Goal: Check status: Check status

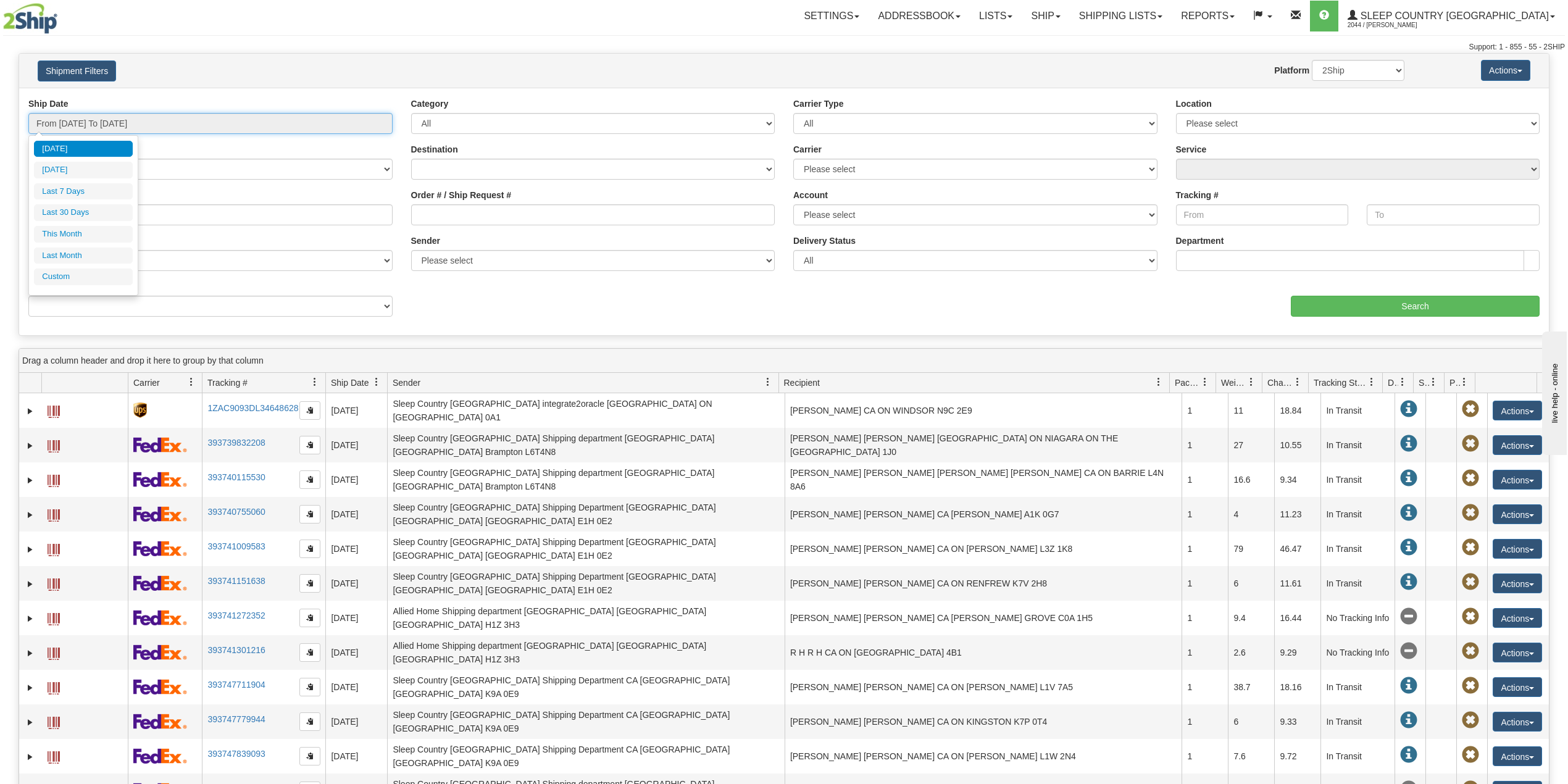
click at [155, 124] on input "From [DATE] To [DATE]" at bounding box center [211, 123] width 364 height 21
click at [80, 217] on li "Last 30 Days" at bounding box center [83, 213] width 99 height 17
type input "From [DATE] To [DATE]"
click at [85, 216] on input "Reference / PO" at bounding box center [211, 215] width 364 height 21
paste input "9000I127859"
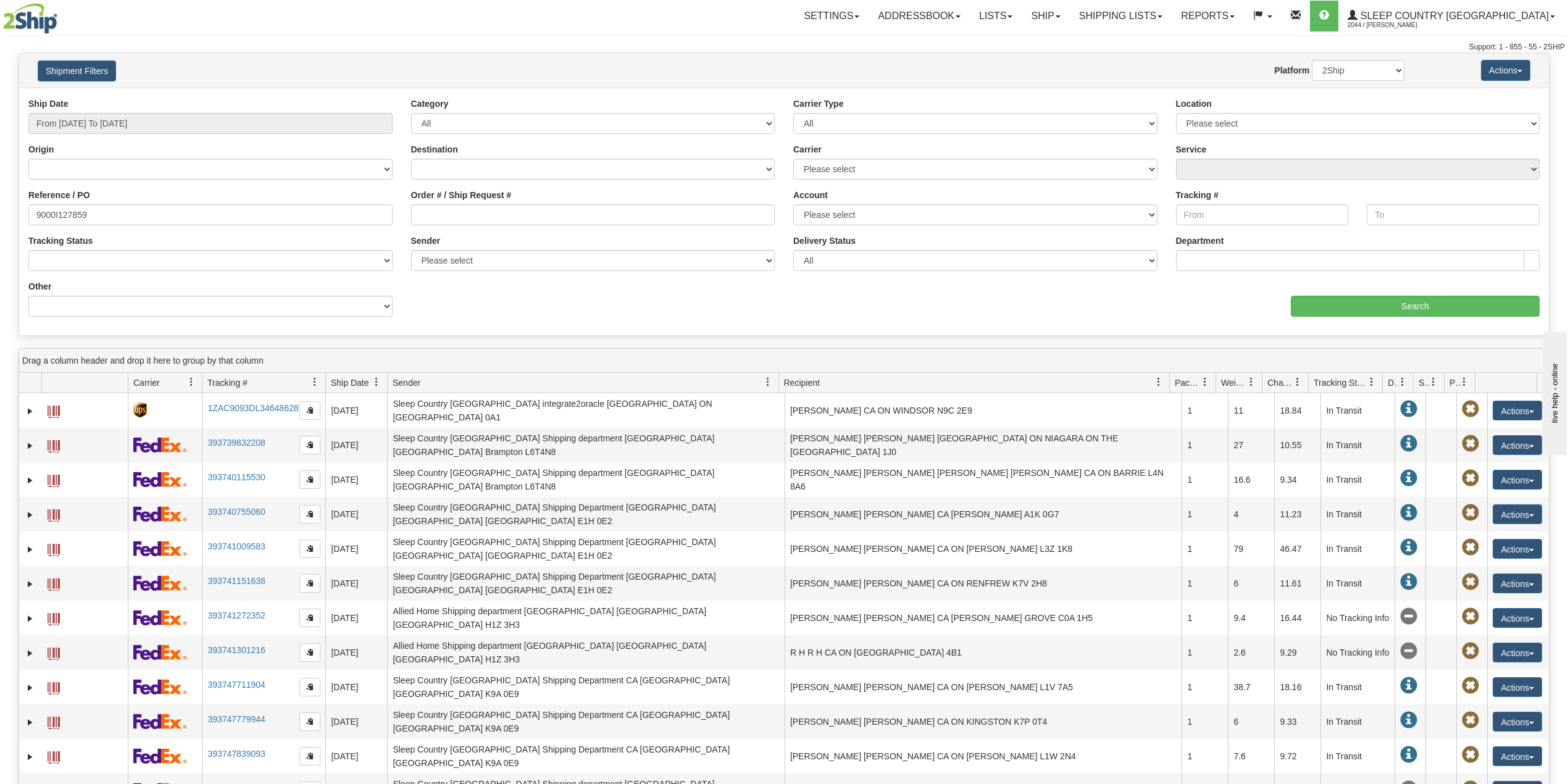
drag, startPoint x: 1337, startPoint y: 319, endPoint x: 1335, endPoint y: 282, distance: 37.1
click at [1337, 317] on div "Ship Date From [DATE] To [DATE] Category All Inbound Outbound Carrier Type All …" at bounding box center [784, 211] width 1530 height 228
click at [1353, 311] on input "Search" at bounding box center [1415, 306] width 249 height 21
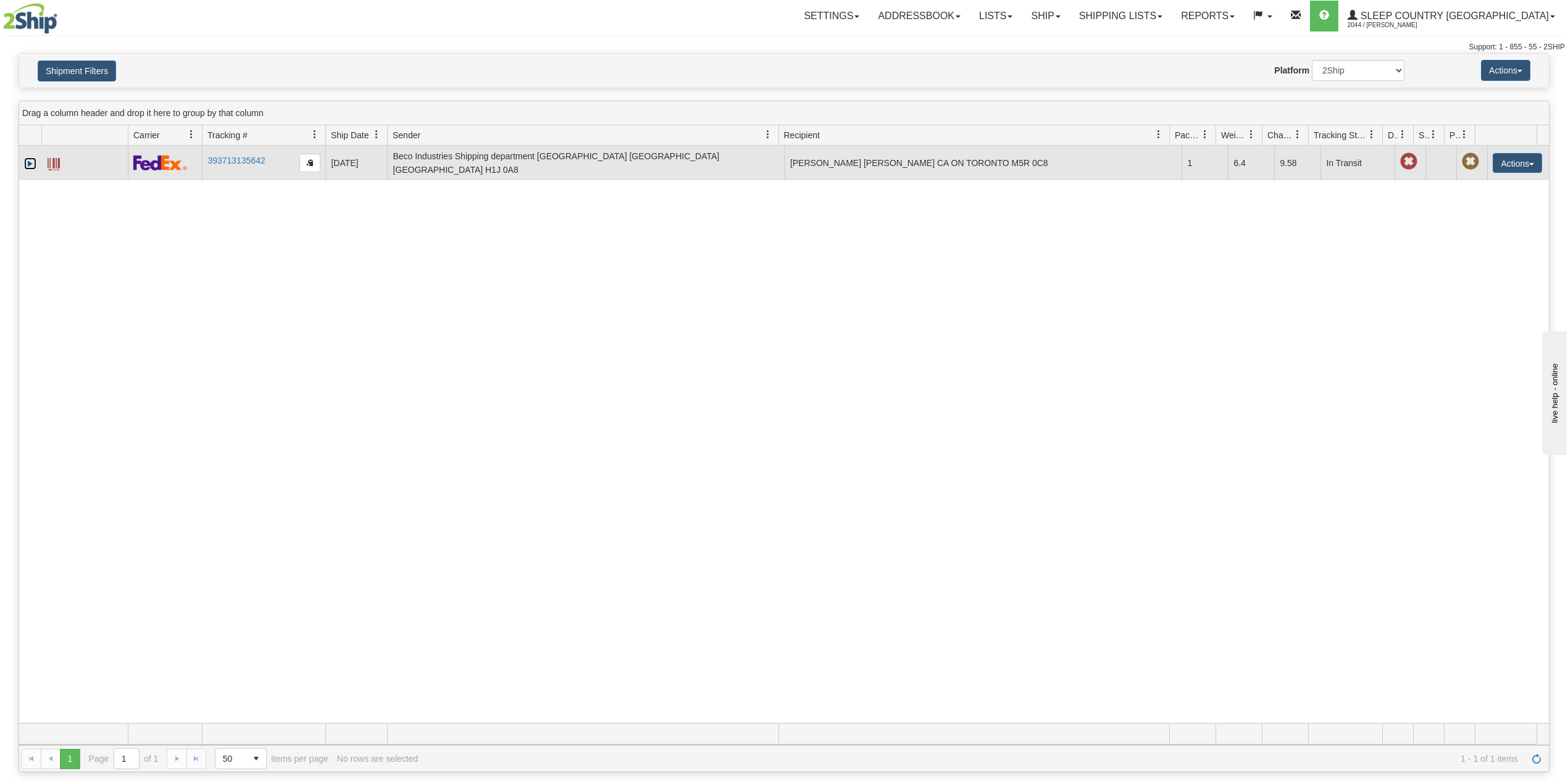
drag, startPoint x: 31, startPoint y: 162, endPoint x: 52, endPoint y: 171, distance: 22.8
click at [31, 161] on link "Expand" at bounding box center [30, 163] width 13 height 13
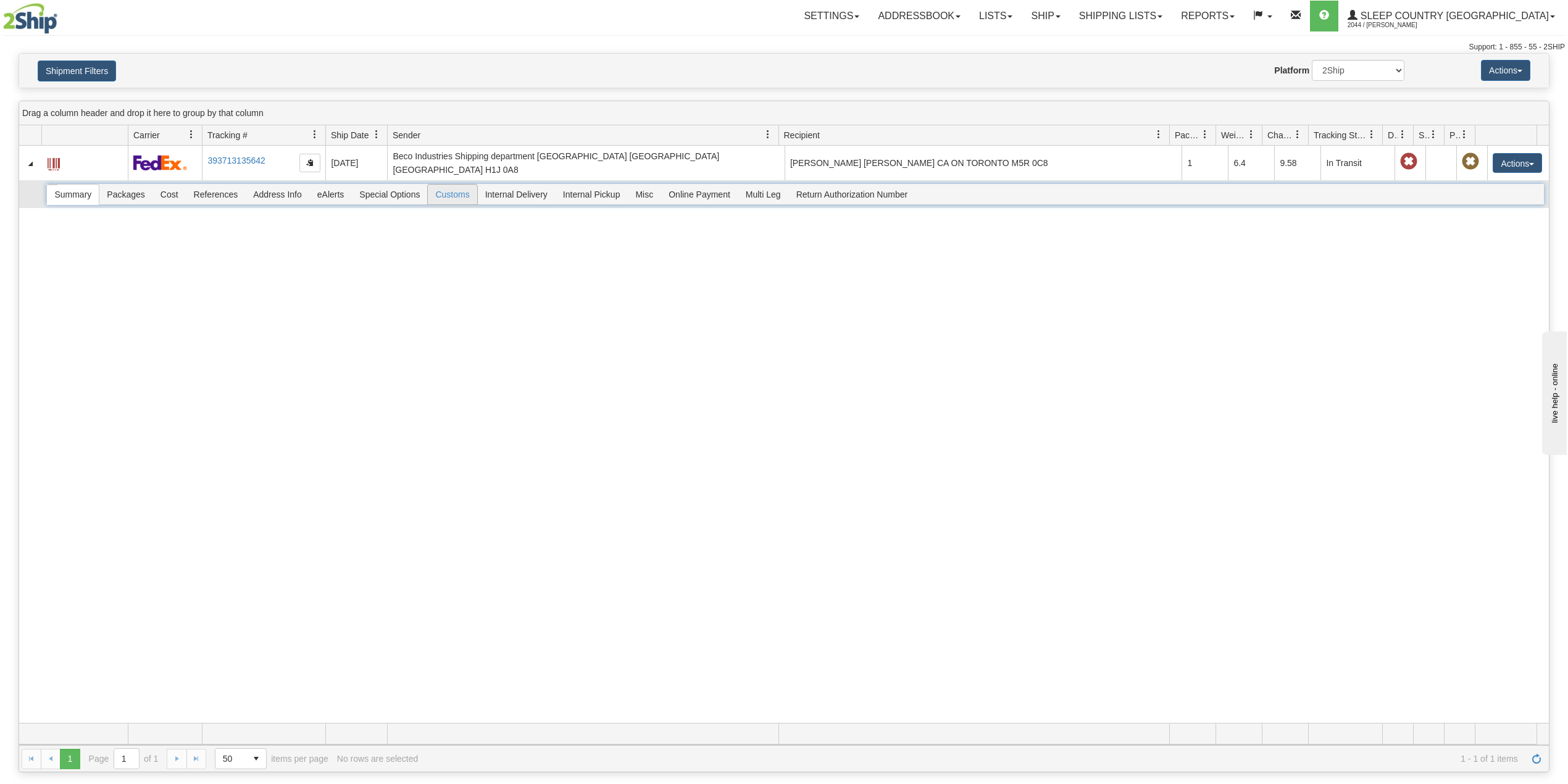
click at [462, 188] on span "Customs" at bounding box center [452, 194] width 49 height 20
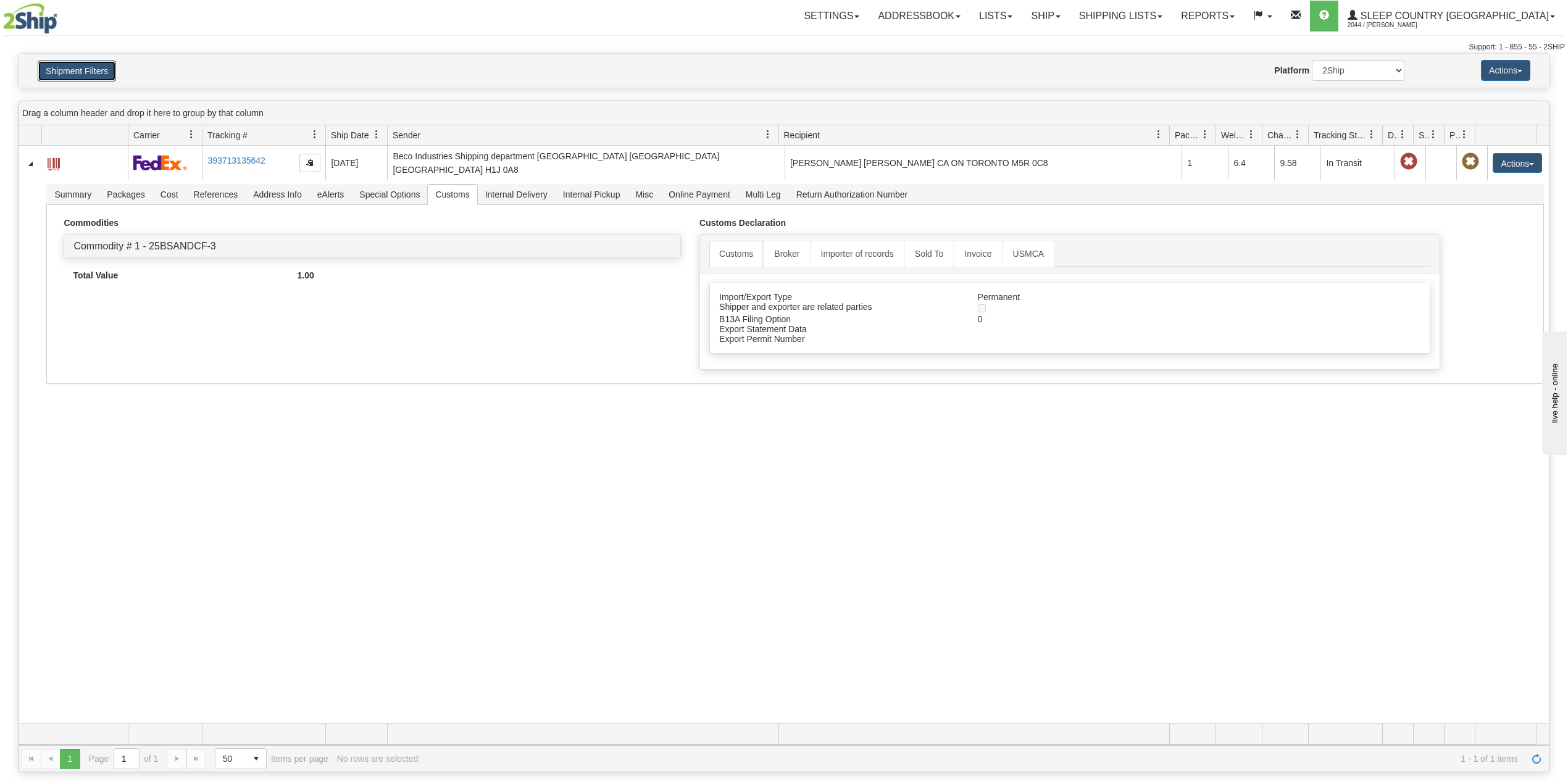
click at [102, 70] on button "Shipment Filters" at bounding box center [77, 71] width 78 height 21
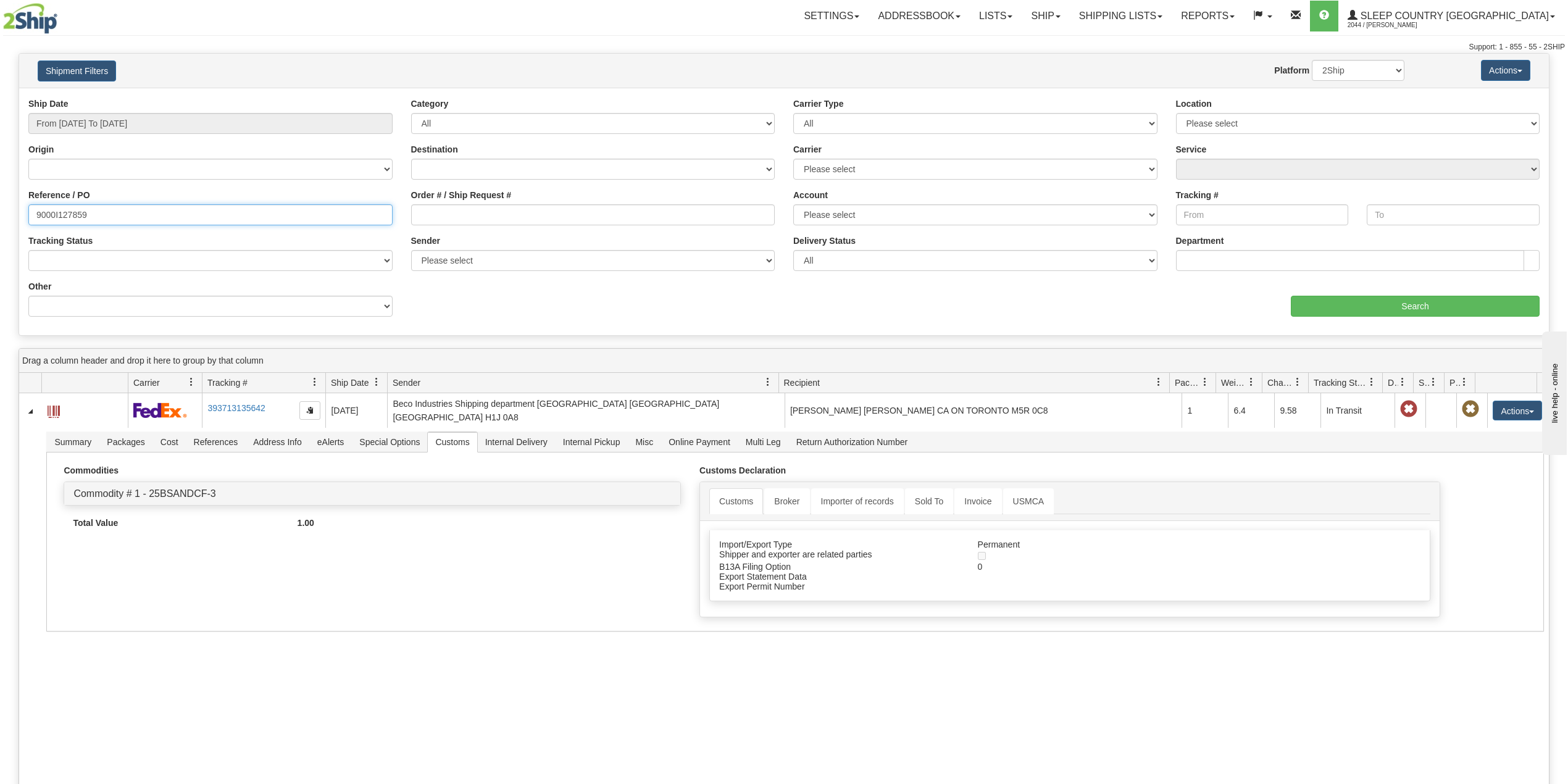
click at [78, 208] on input "9000I127859" at bounding box center [211, 215] width 364 height 21
paste input "5848"
type input "9000I125848"
click at [1413, 306] on input "Search" at bounding box center [1415, 306] width 249 height 21
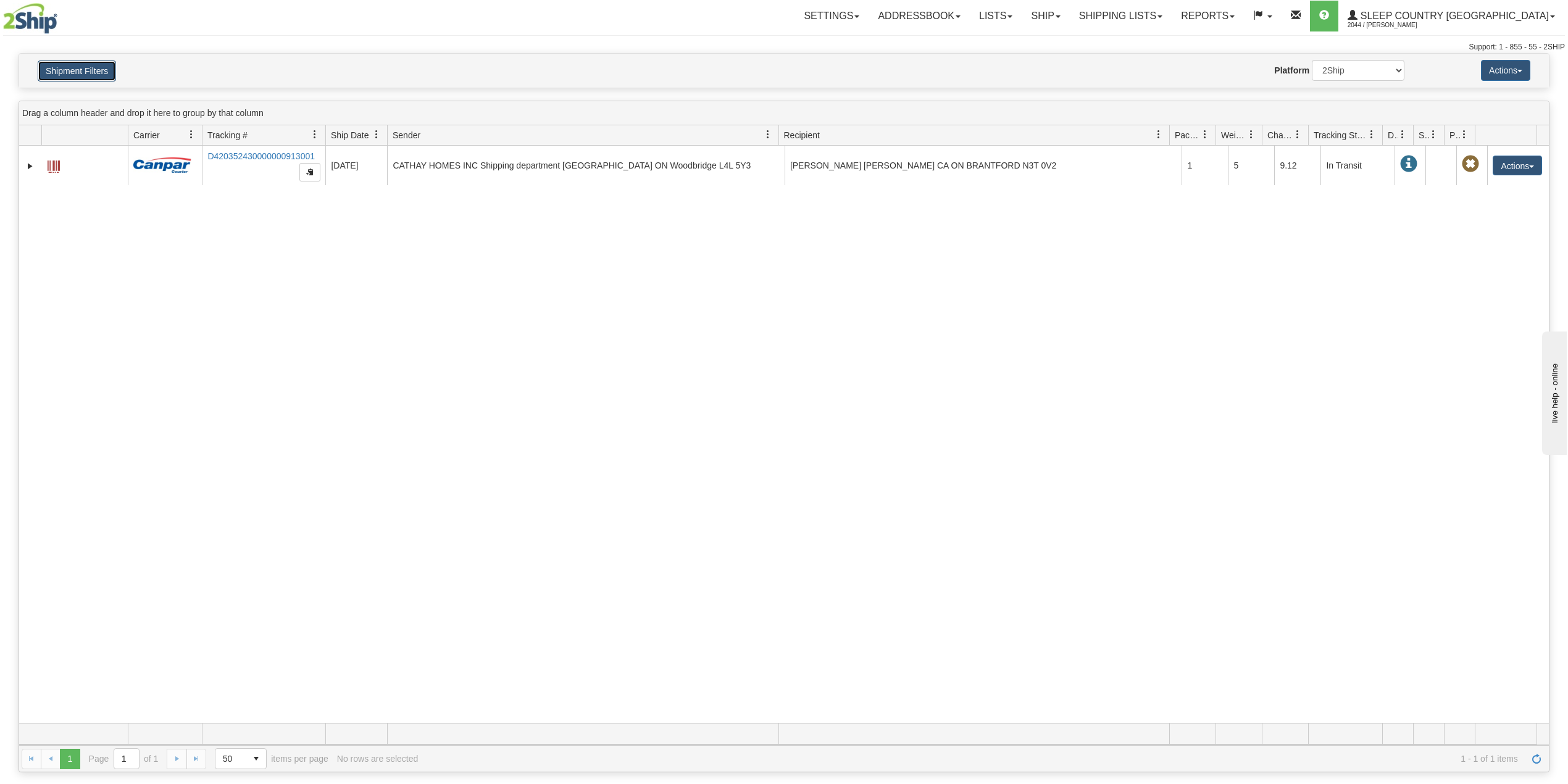
click at [93, 63] on button "Shipment Filters" at bounding box center [77, 71] width 78 height 21
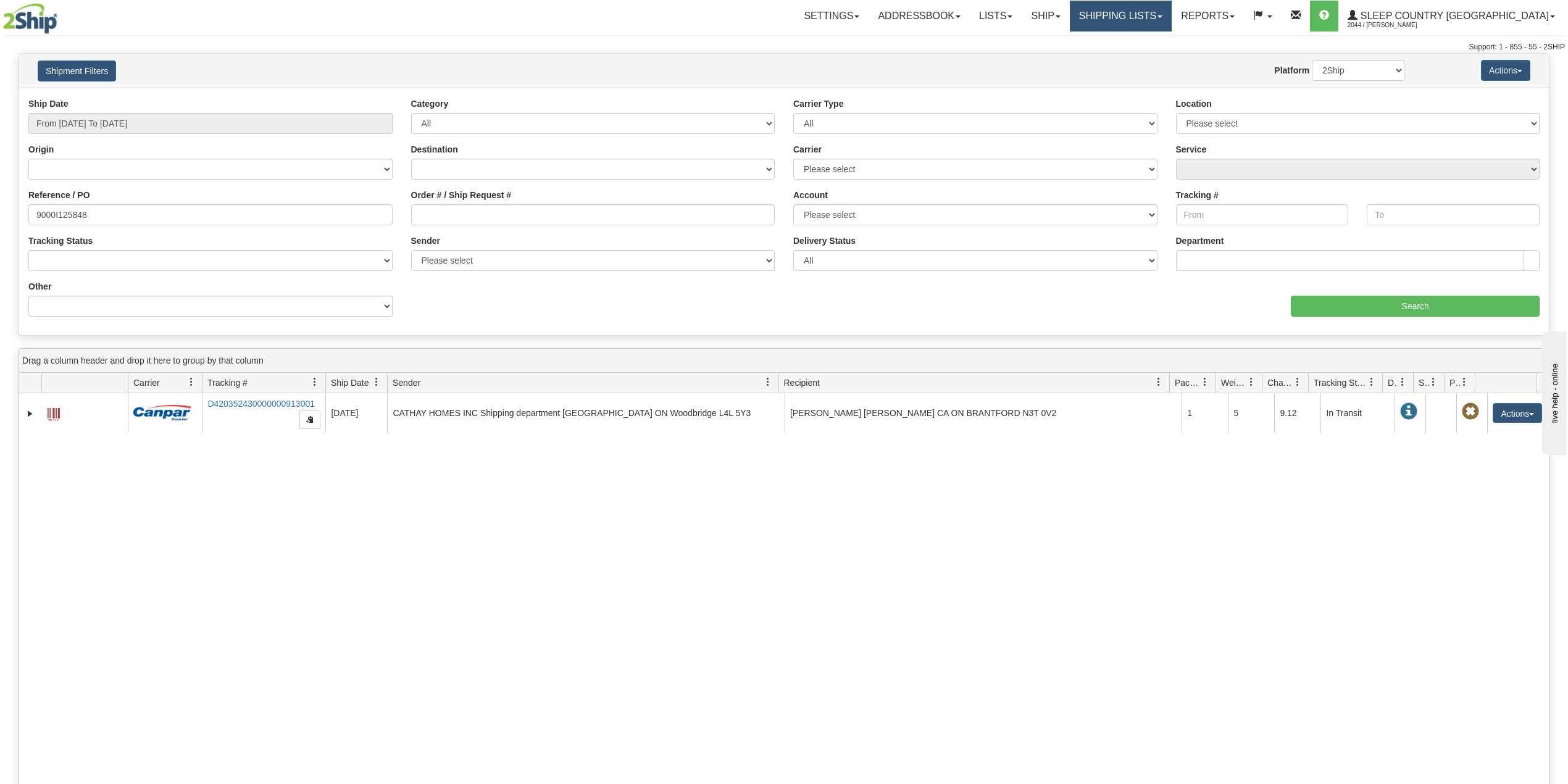
click at [1161, 13] on link "Shipping lists" at bounding box center [1120, 16] width 102 height 31
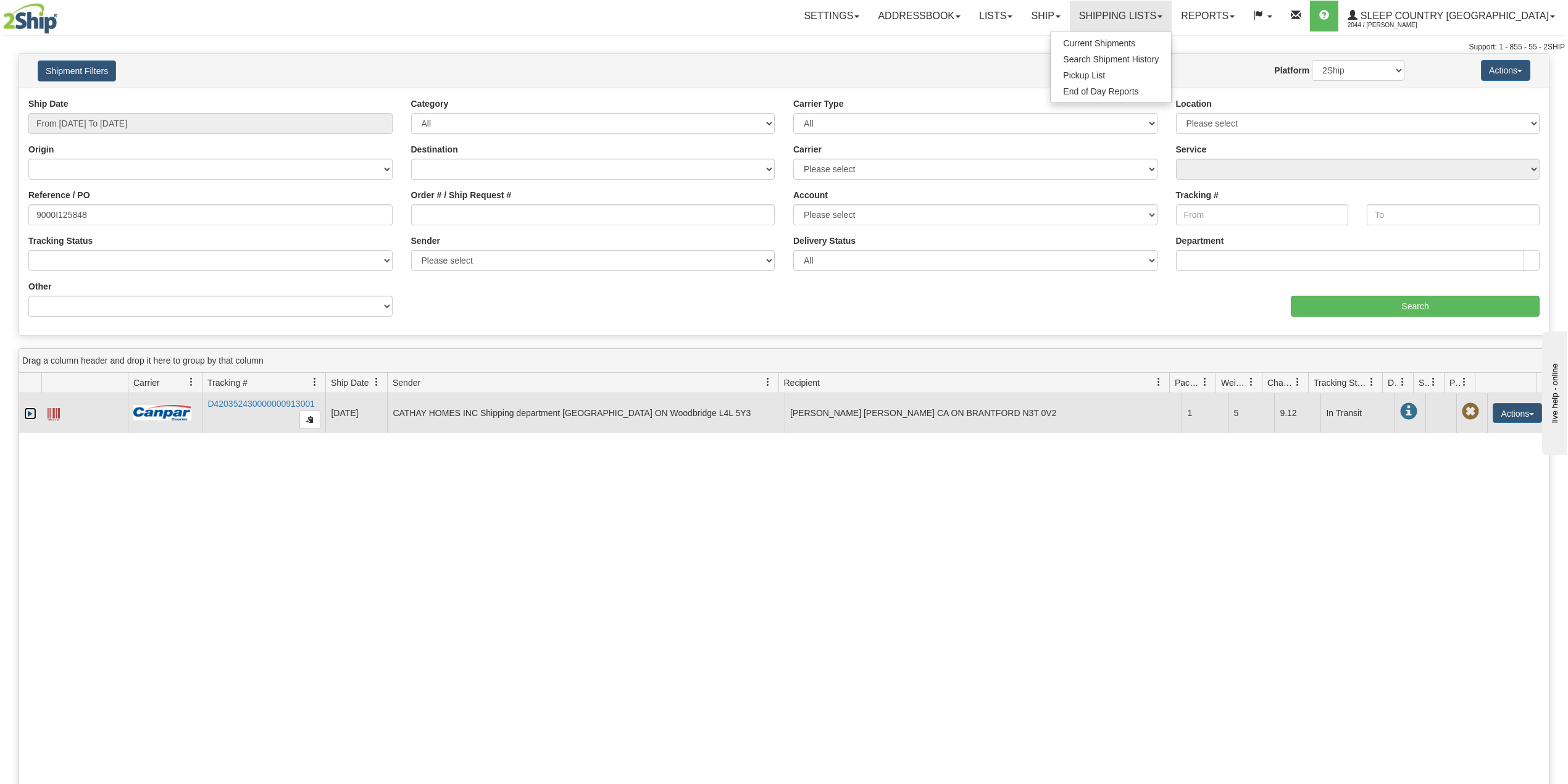
click at [25, 416] on link "Expand" at bounding box center [30, 413] width 13 height 13
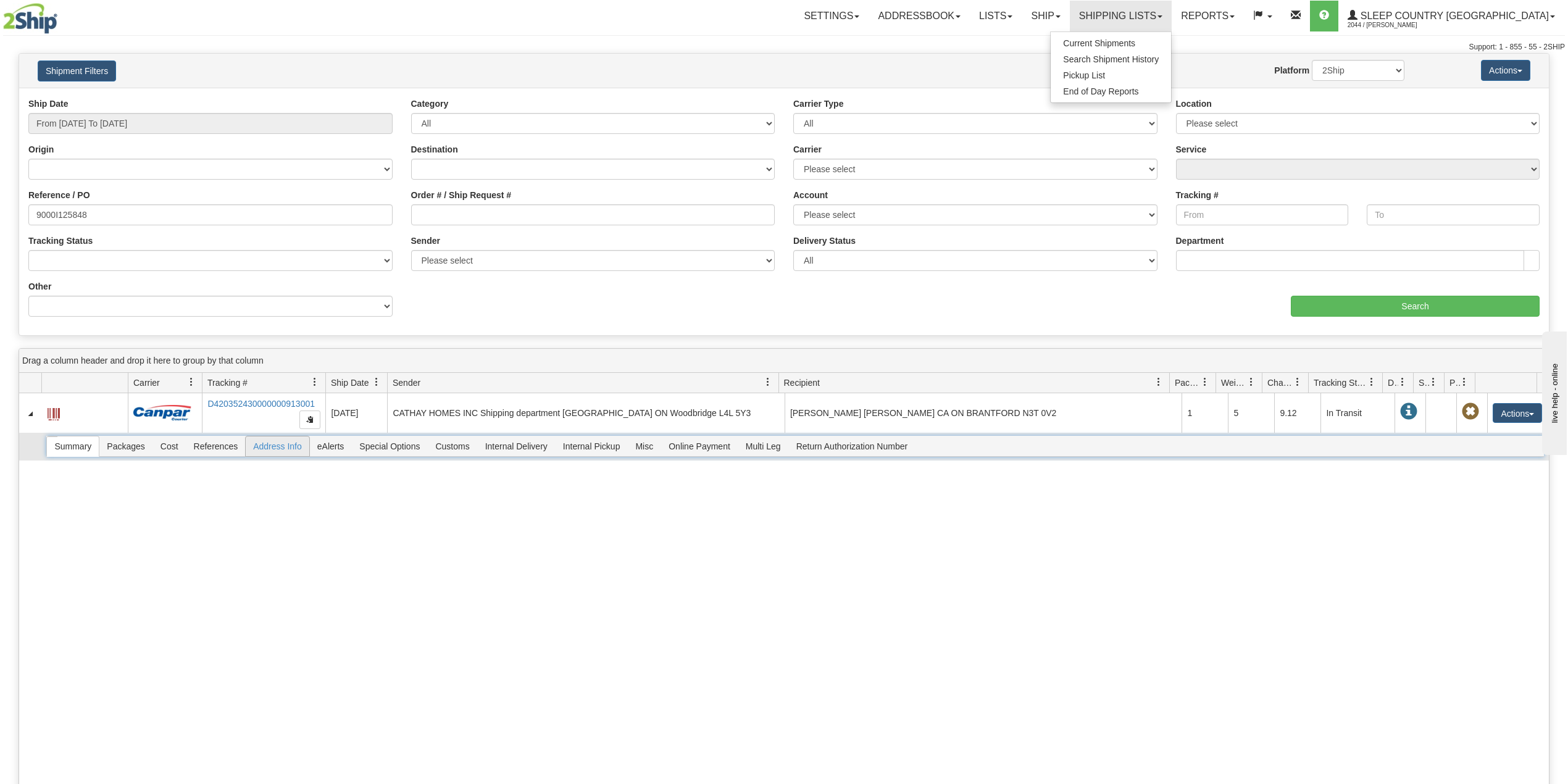
click at [282, 454] on span "Address Info" at bounding box center [278, 446] width 63 height 20
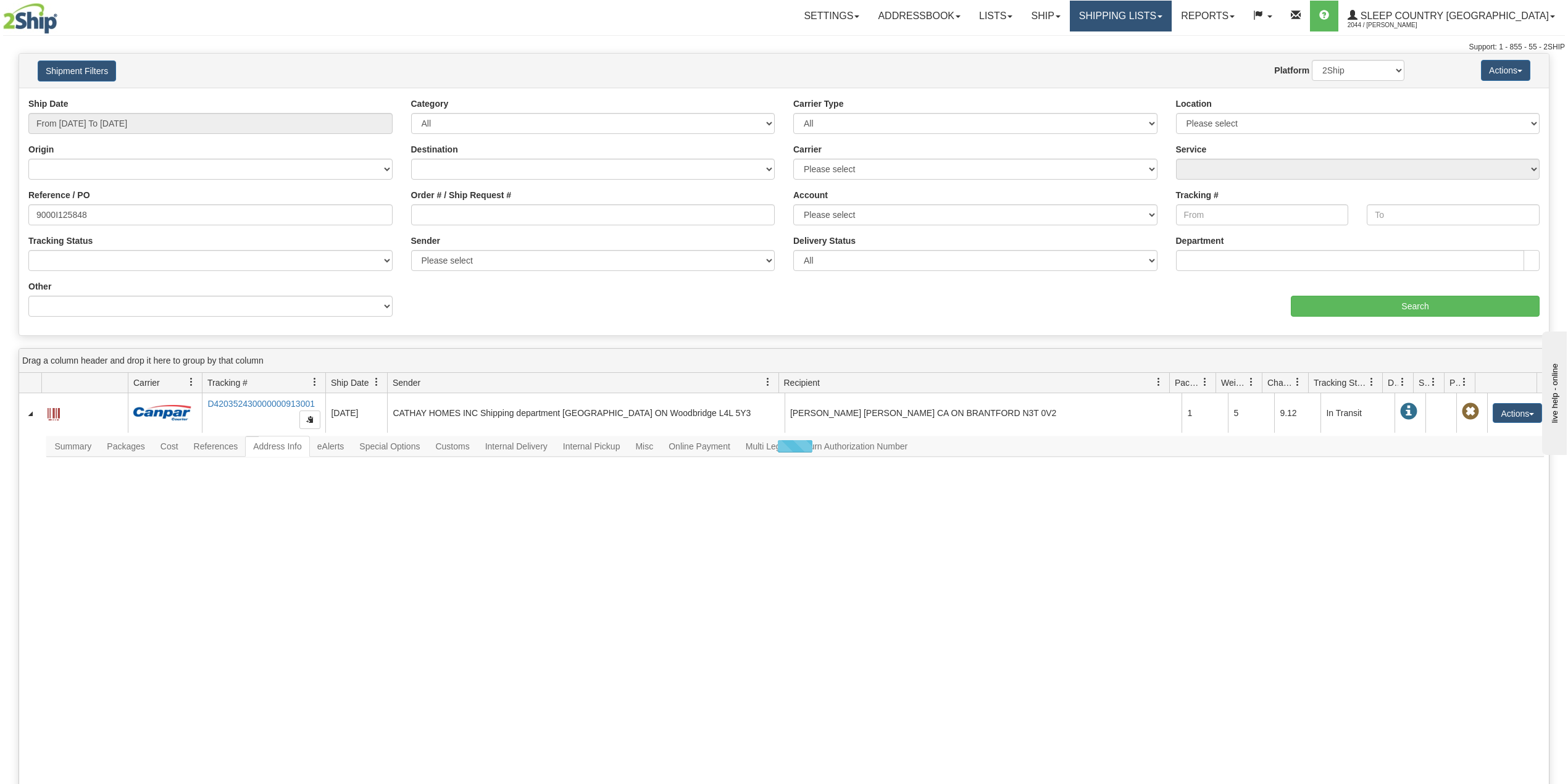
click at [1171, 11] on link "Shipping lists" at bounding box center [1120, 16] width 102 height 31
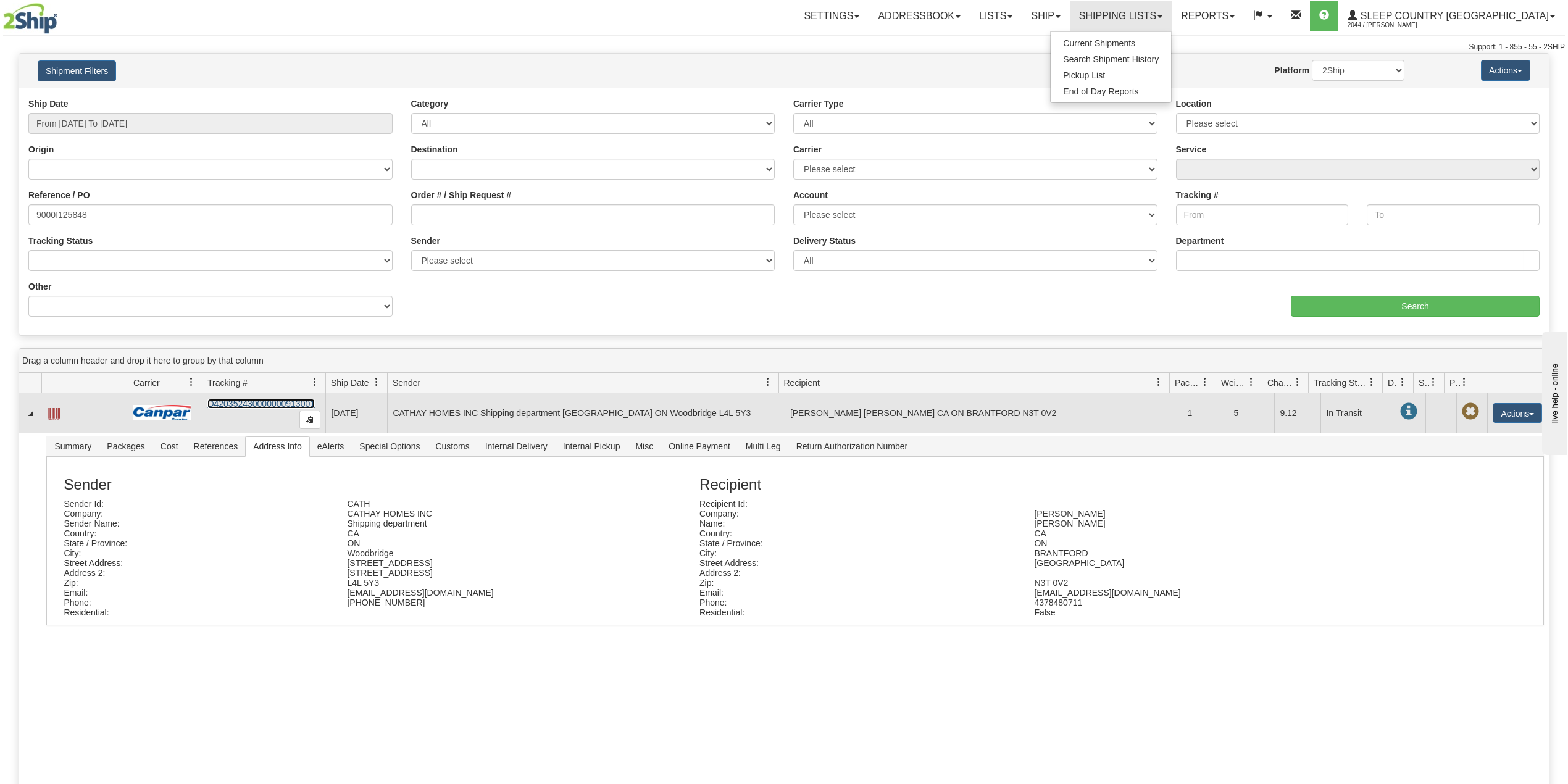
click at [263, 405] on link "D420352430000000913001" at bounding box center [261, 403] width 107 height 10
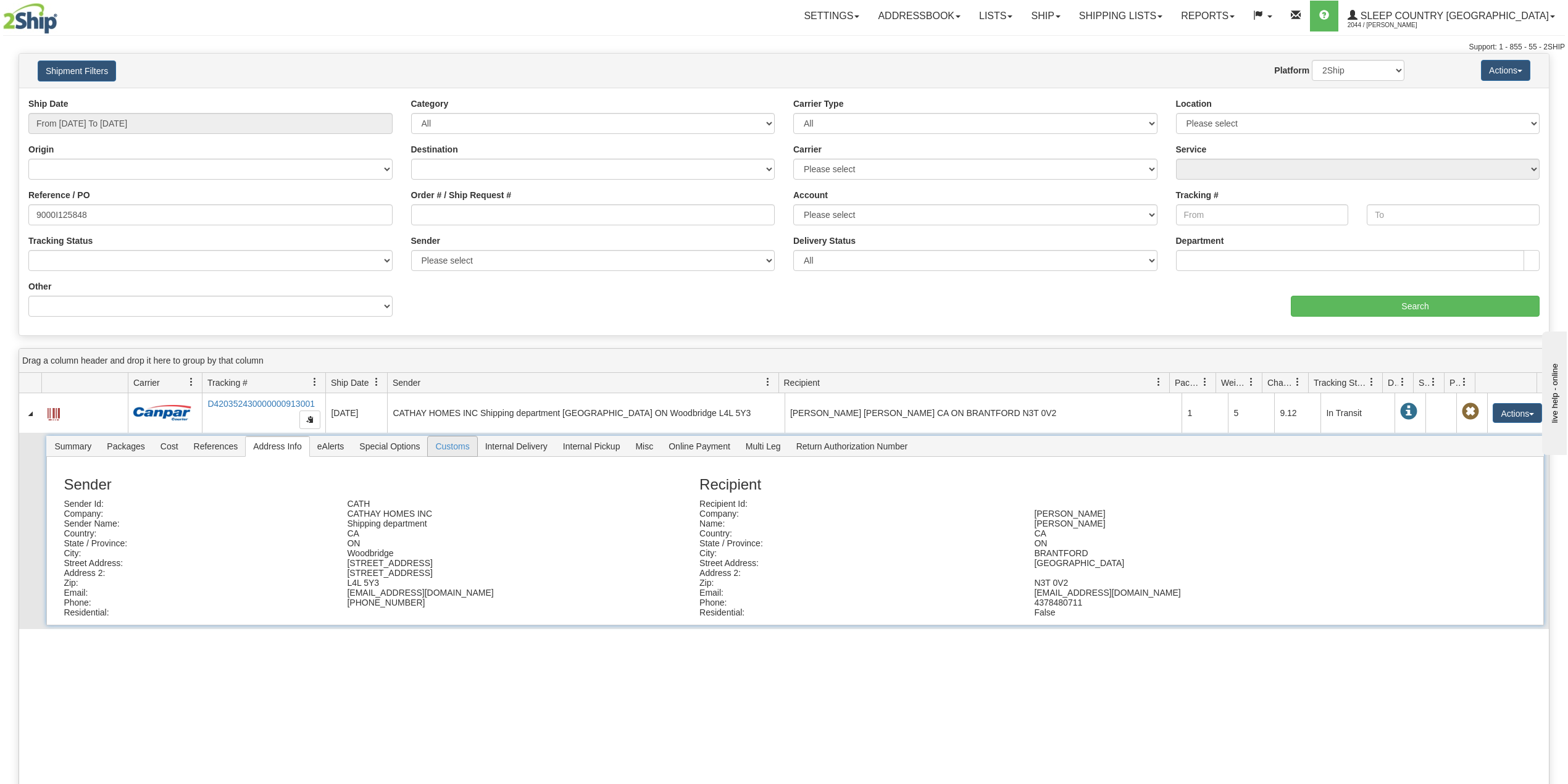
click at [462, 451] on span "Customs" at bounding box center [452, 446] width 49 height 20
